Goal: Information Seeking & Learning: Learn about a topic

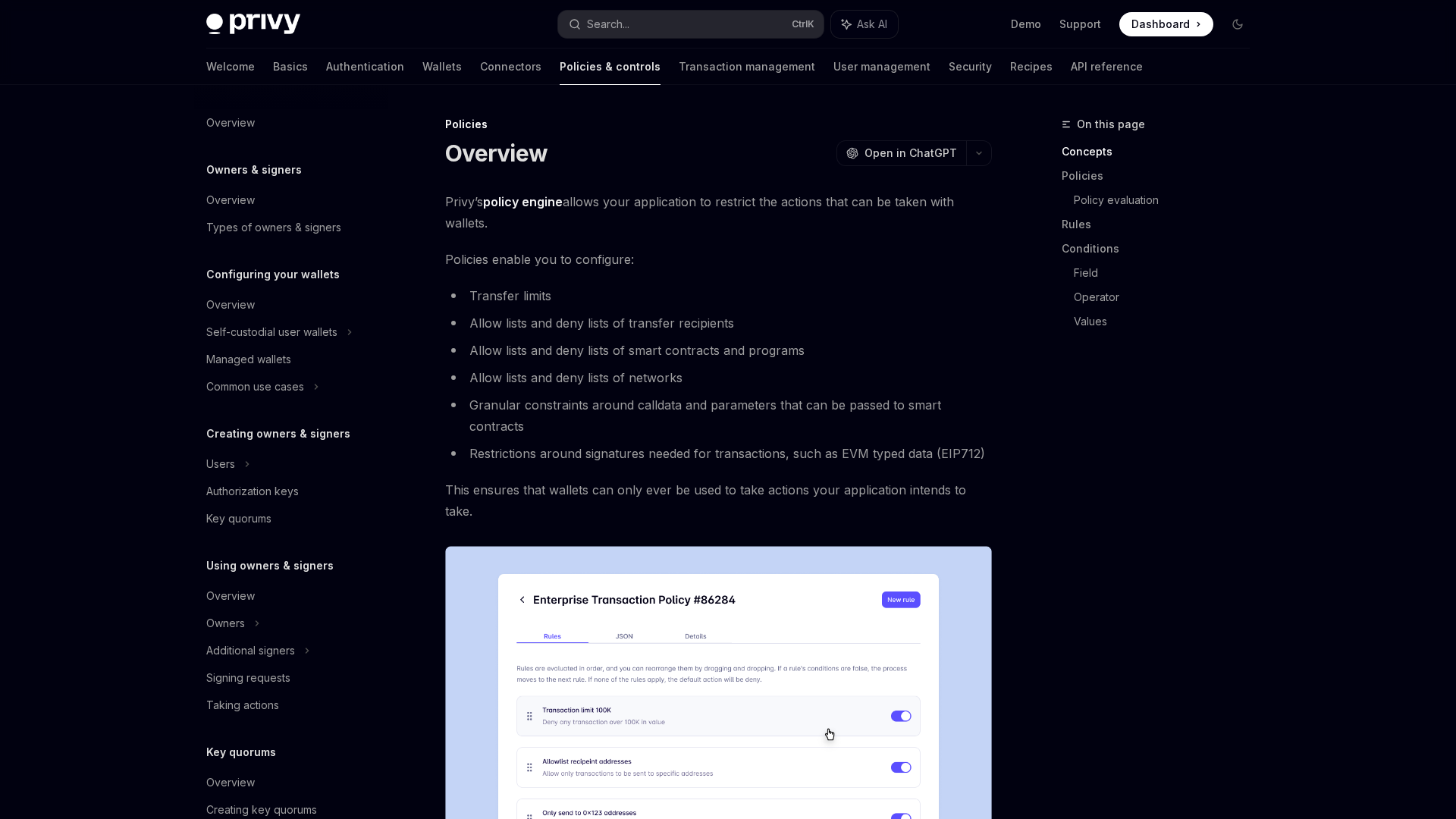
scroll to position [249, 0]
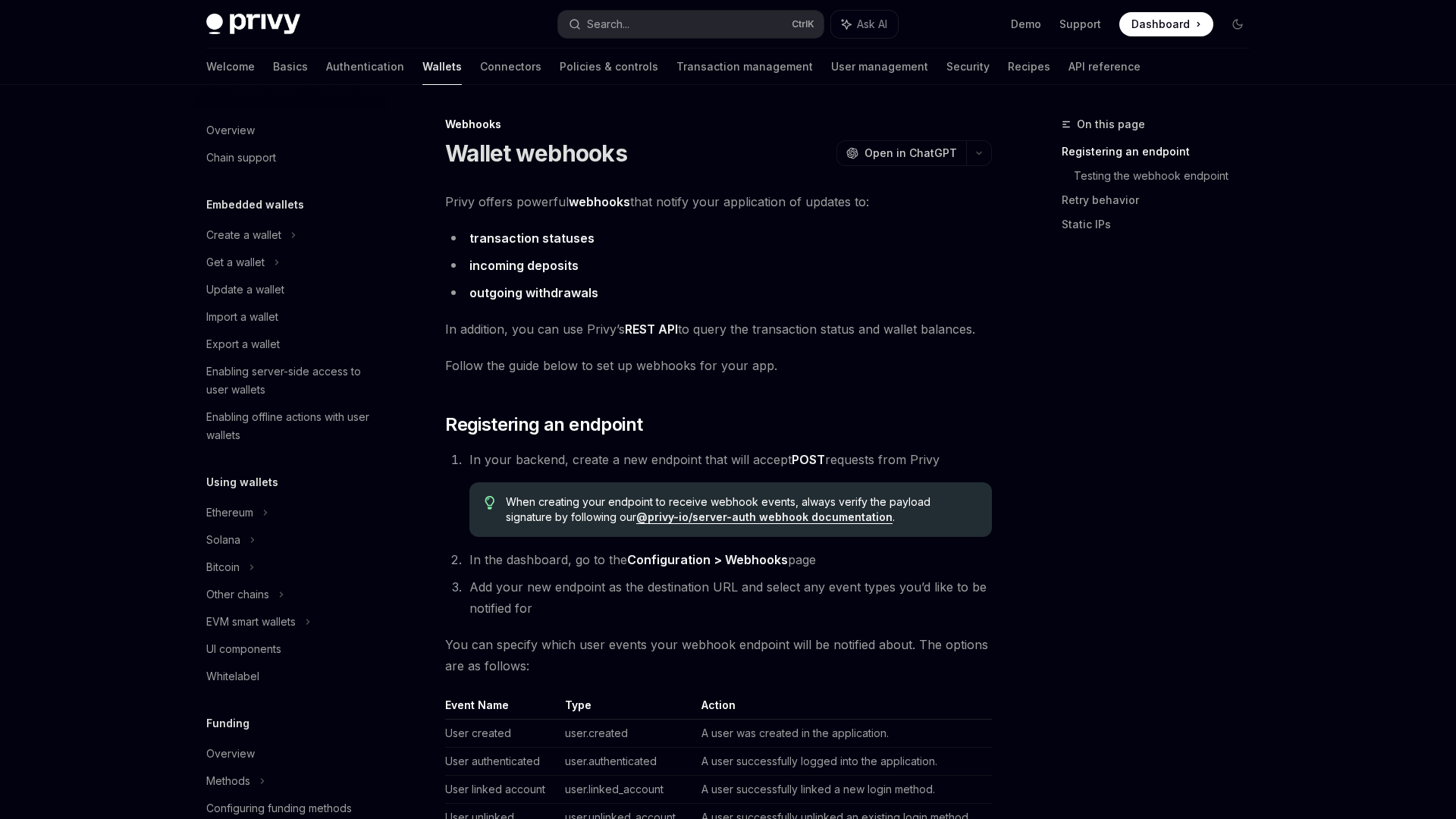
scroll to position [461, 0]
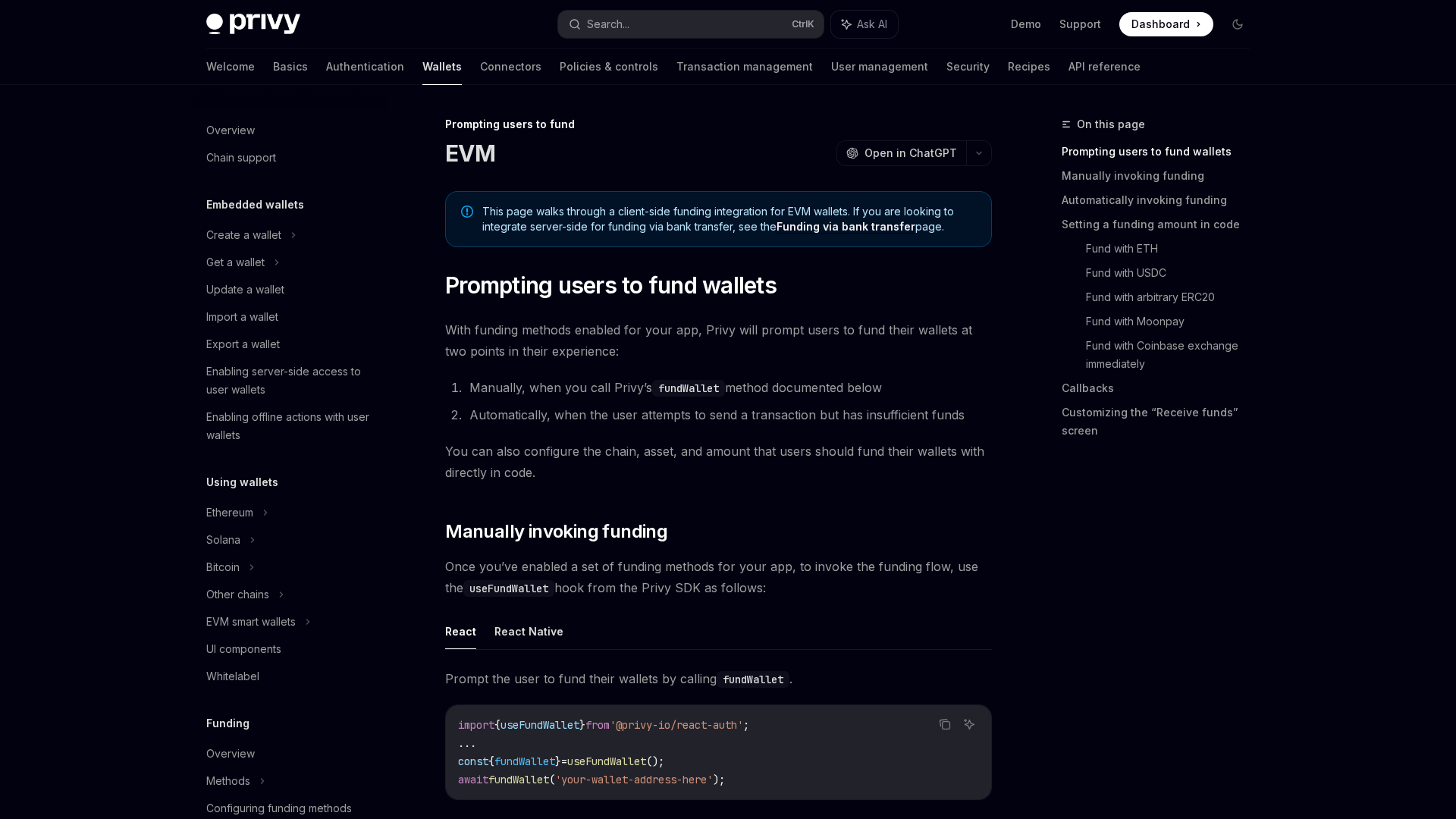
scroll to position [411, 0]
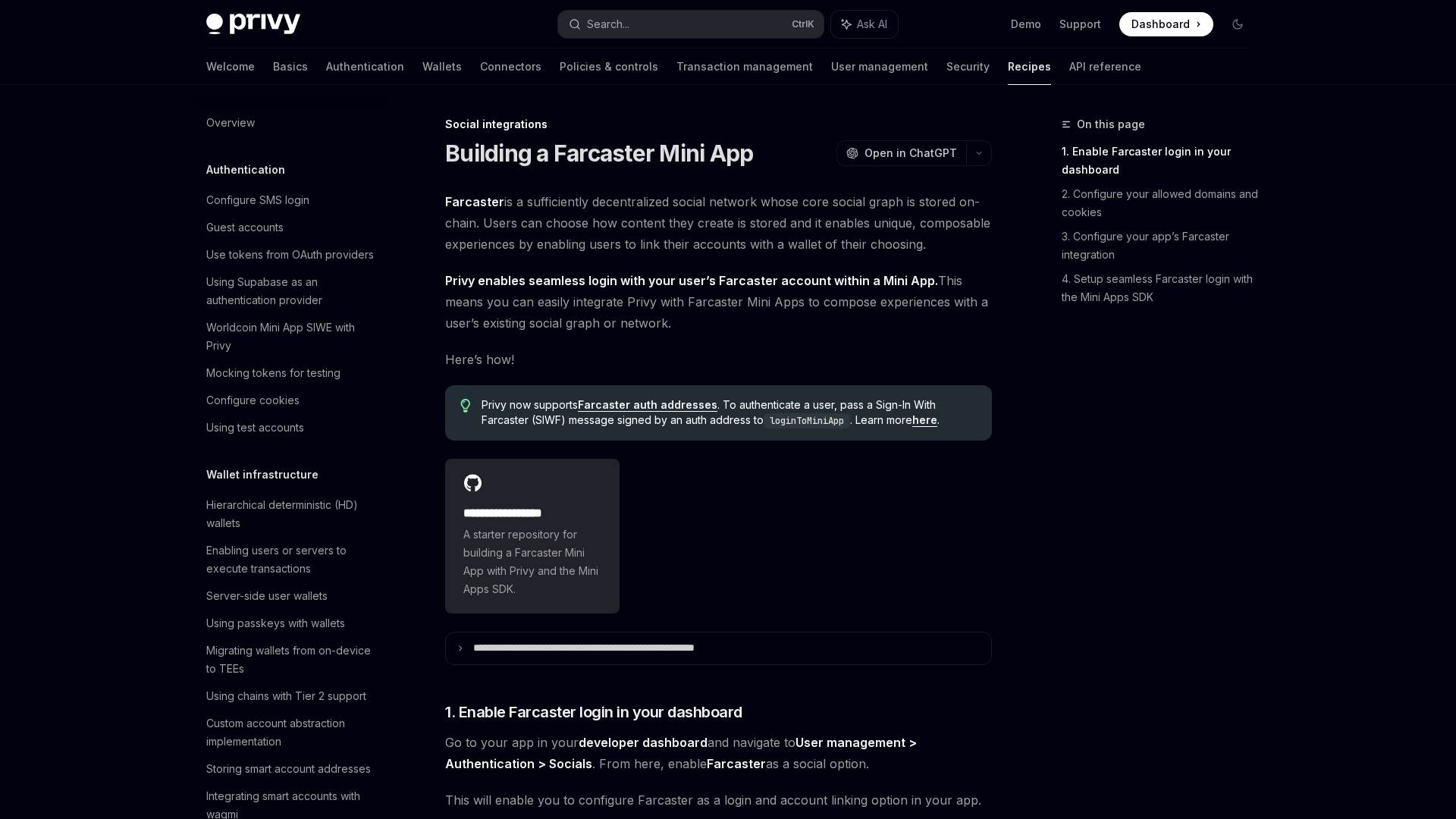
scroll to position [849, 0]
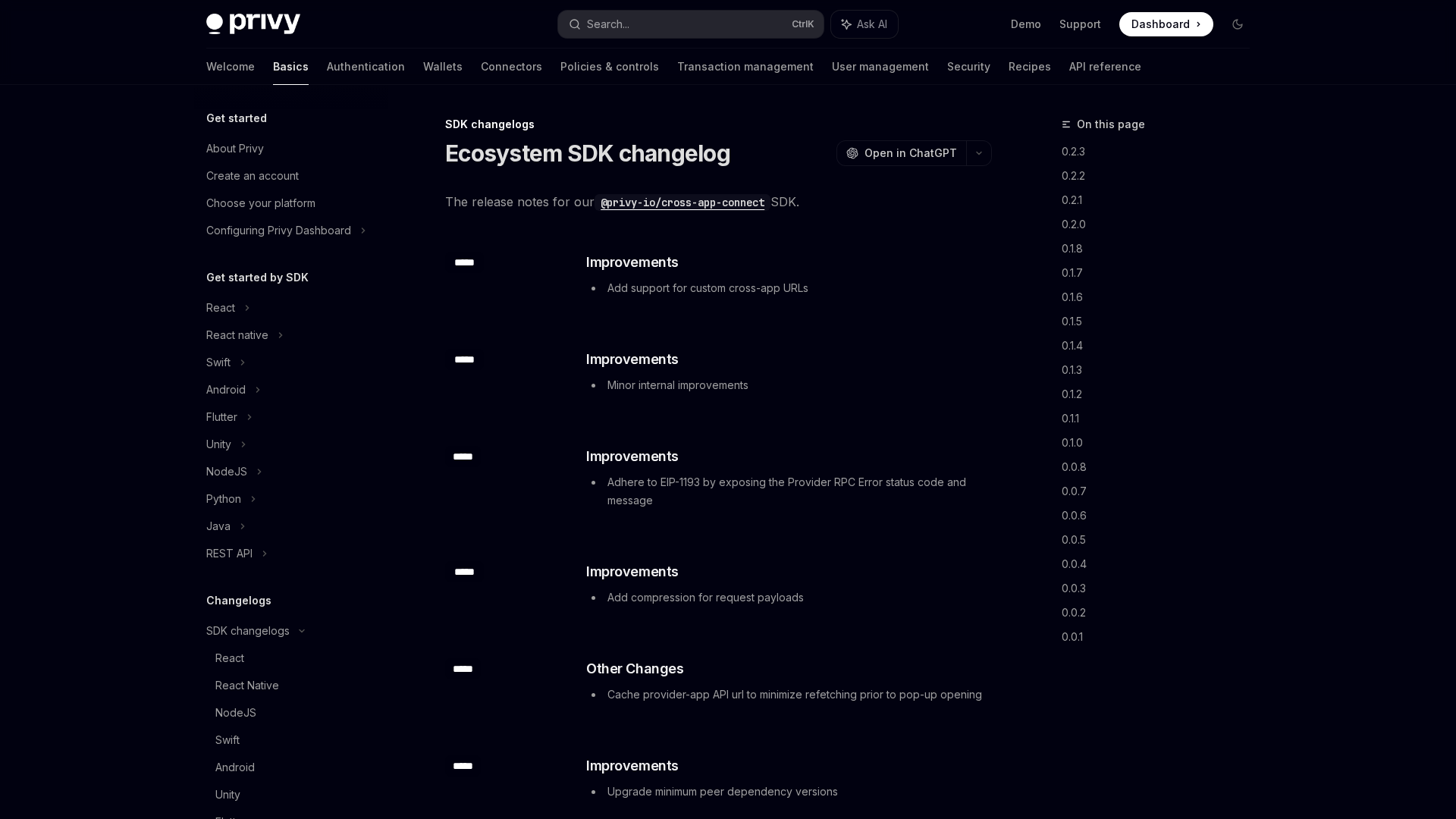
scroll to position [260, 0]
